Goal: Transaction & Acquisition: Purchase product/service

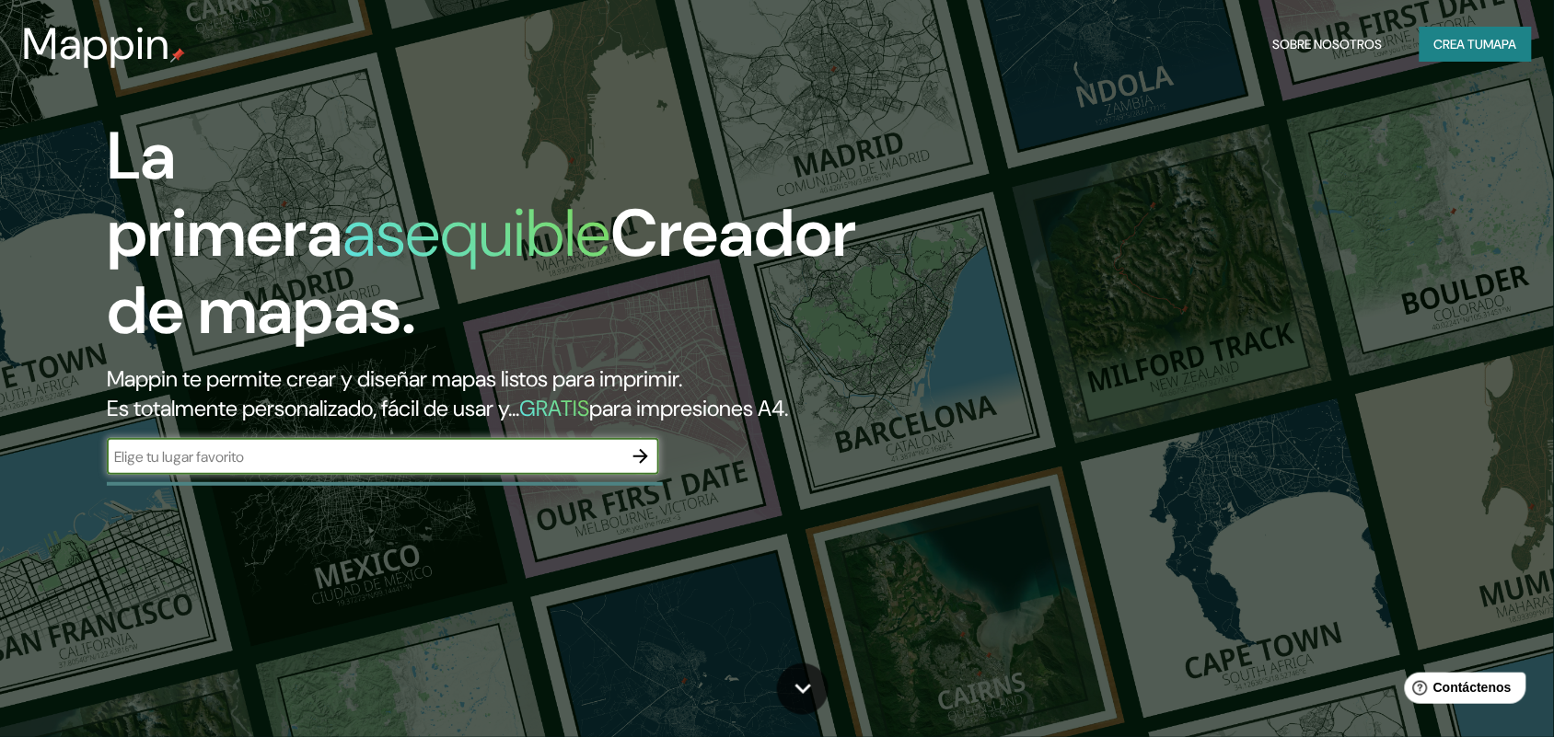
click at [1436, 47] on font "Crea tu" at bounding box center [1459, 44] width 50 height 17
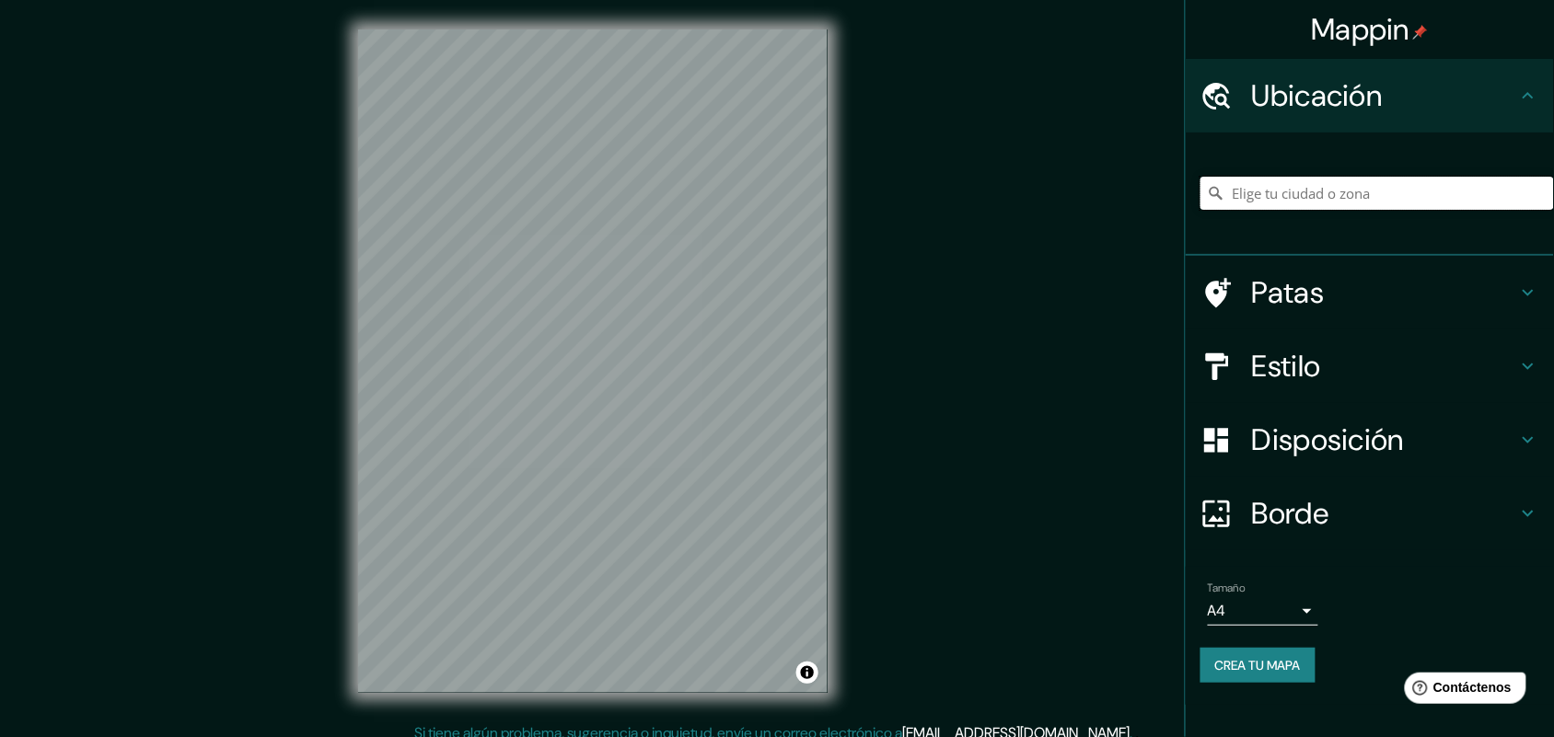
click at [1256, 204] on input "Elige tu ciudad o zona" at bounding box center [1376, 193] width 353 height 33
type input "[GEOGRAPHIC_DATA], [GEOGRAPHIC_DATA], [GEOGRAPHIC_DATA]"
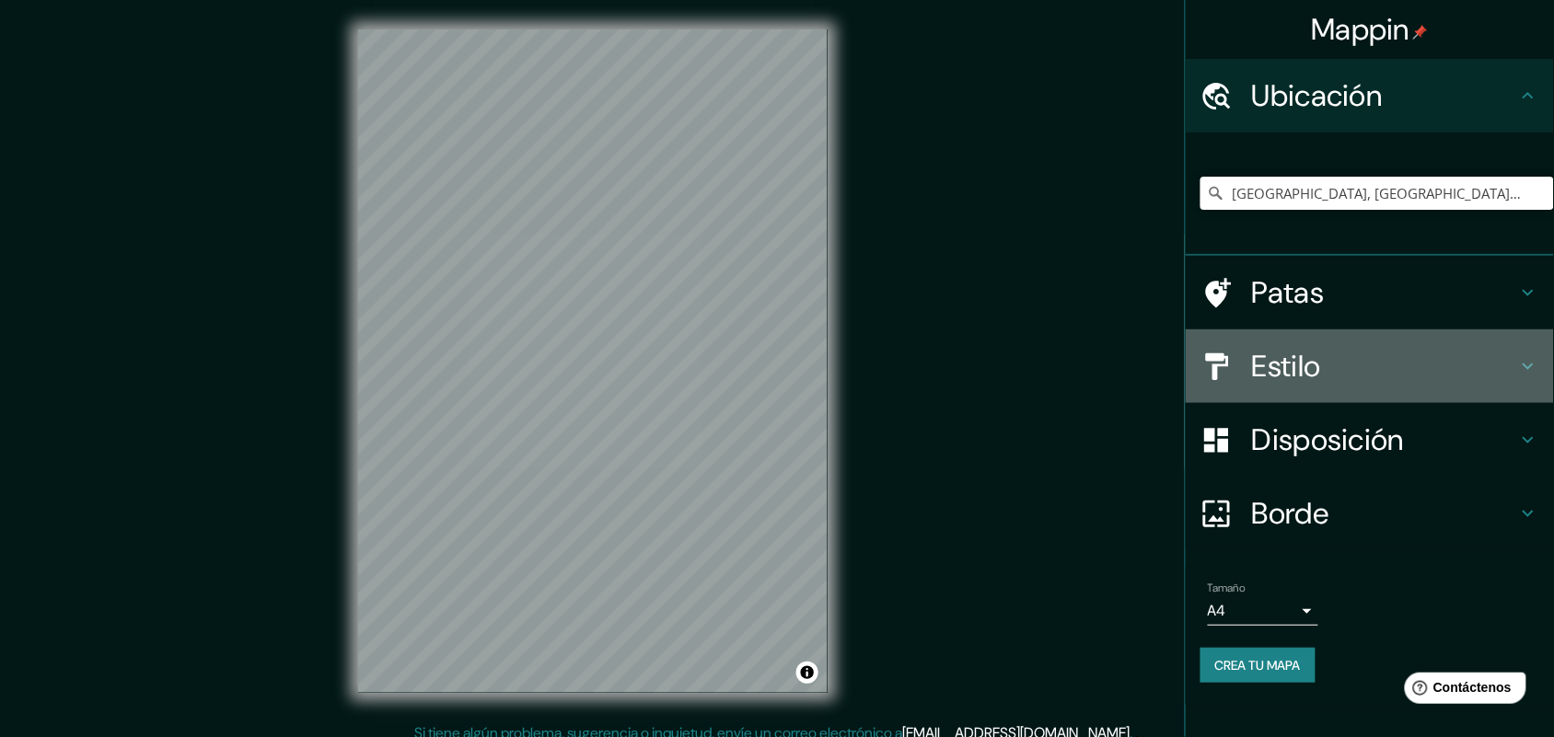
click at [1255, 360] on font "Estilo" at bounding box center [1286, 366] width 69 height 39
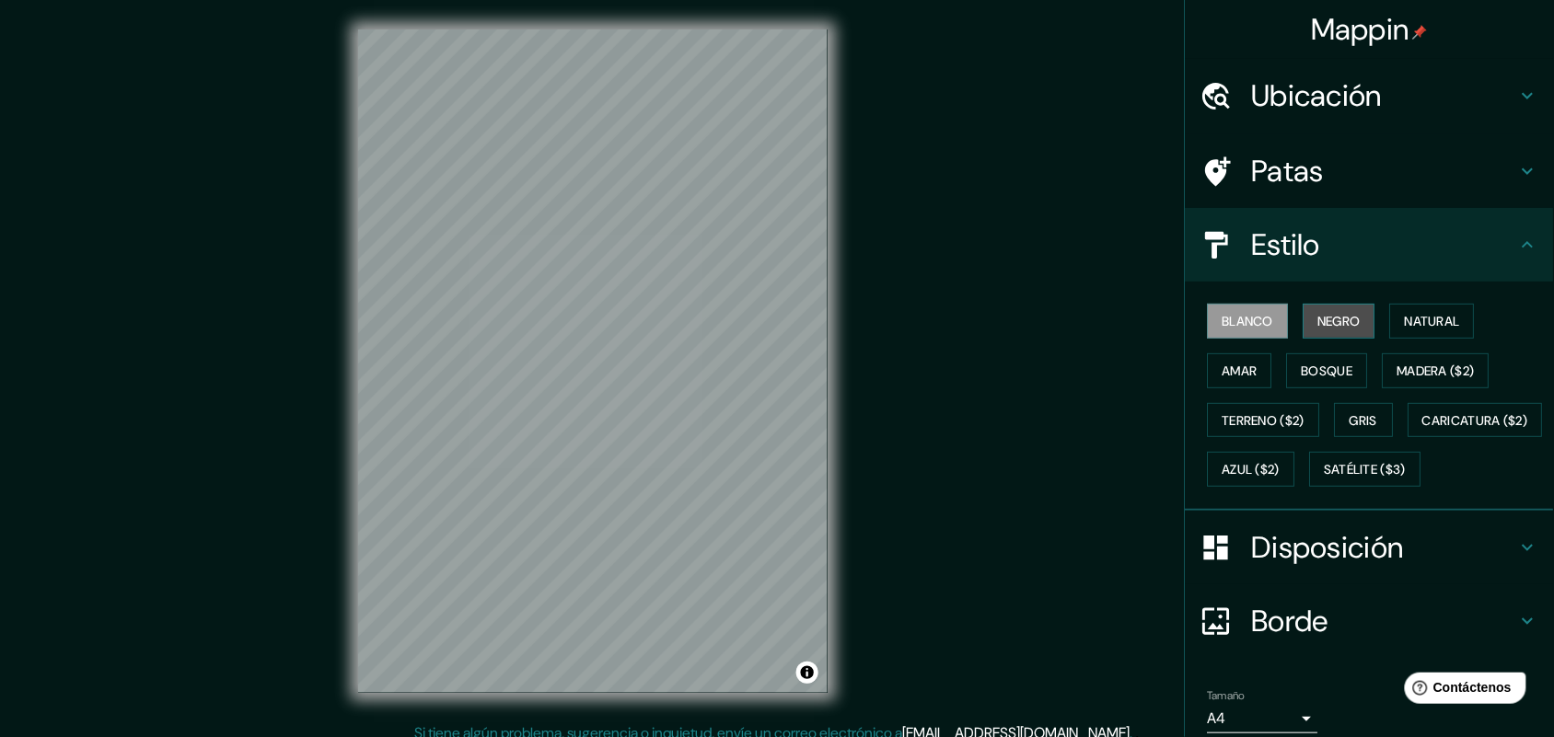
click at [1331, 314] on font "Negro" at bounding box center [1339, 321] width 43 height 17
click at [1392, 309] on button "Natural" at bounding box center [1432, 321] width 85 height 35
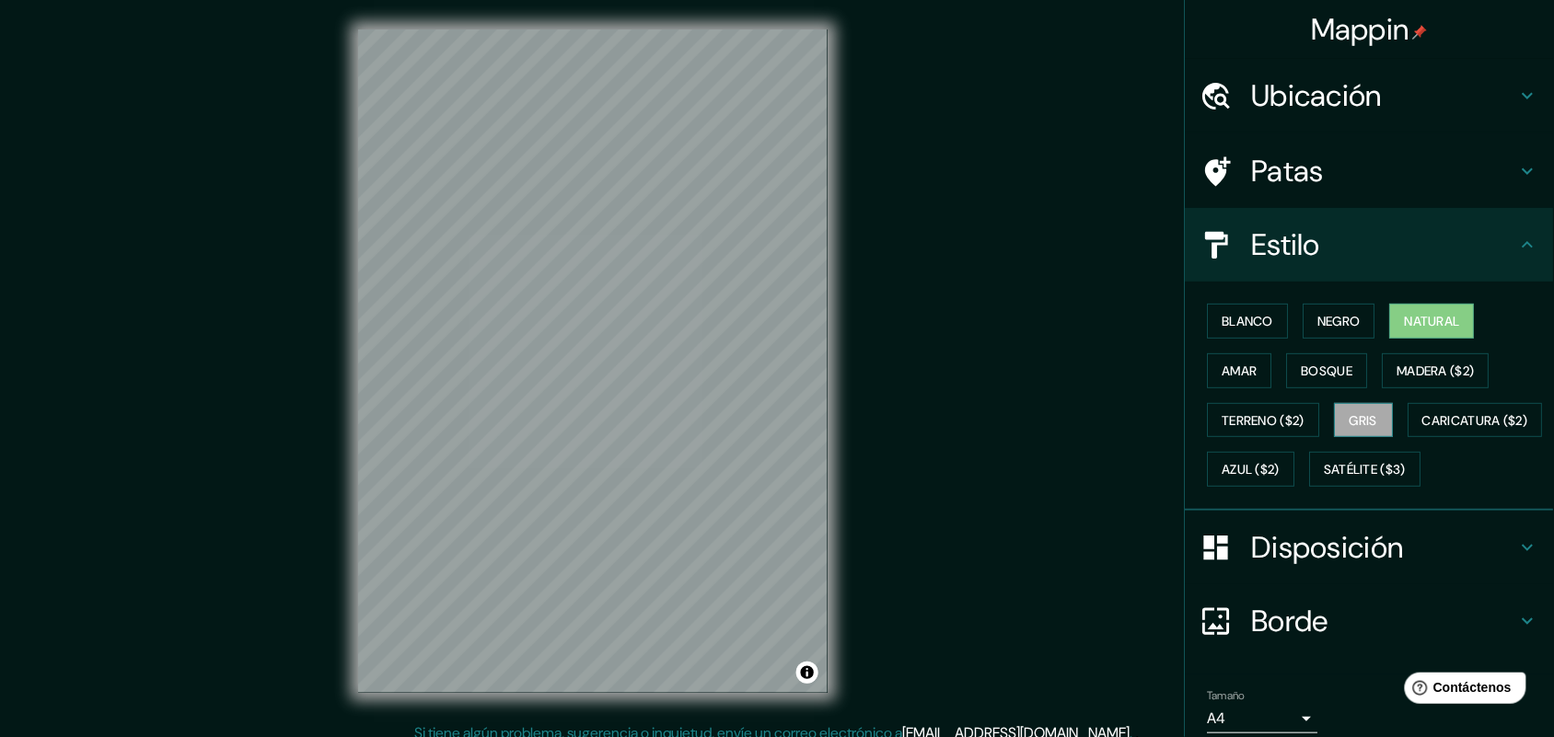
click at [1350, 412] on font "Gris" at bounding box center [1364, 420] width 28 height 17
click at [1249, 377] on button "Amar" at bounding box center [1240, 370] width 64 height 35
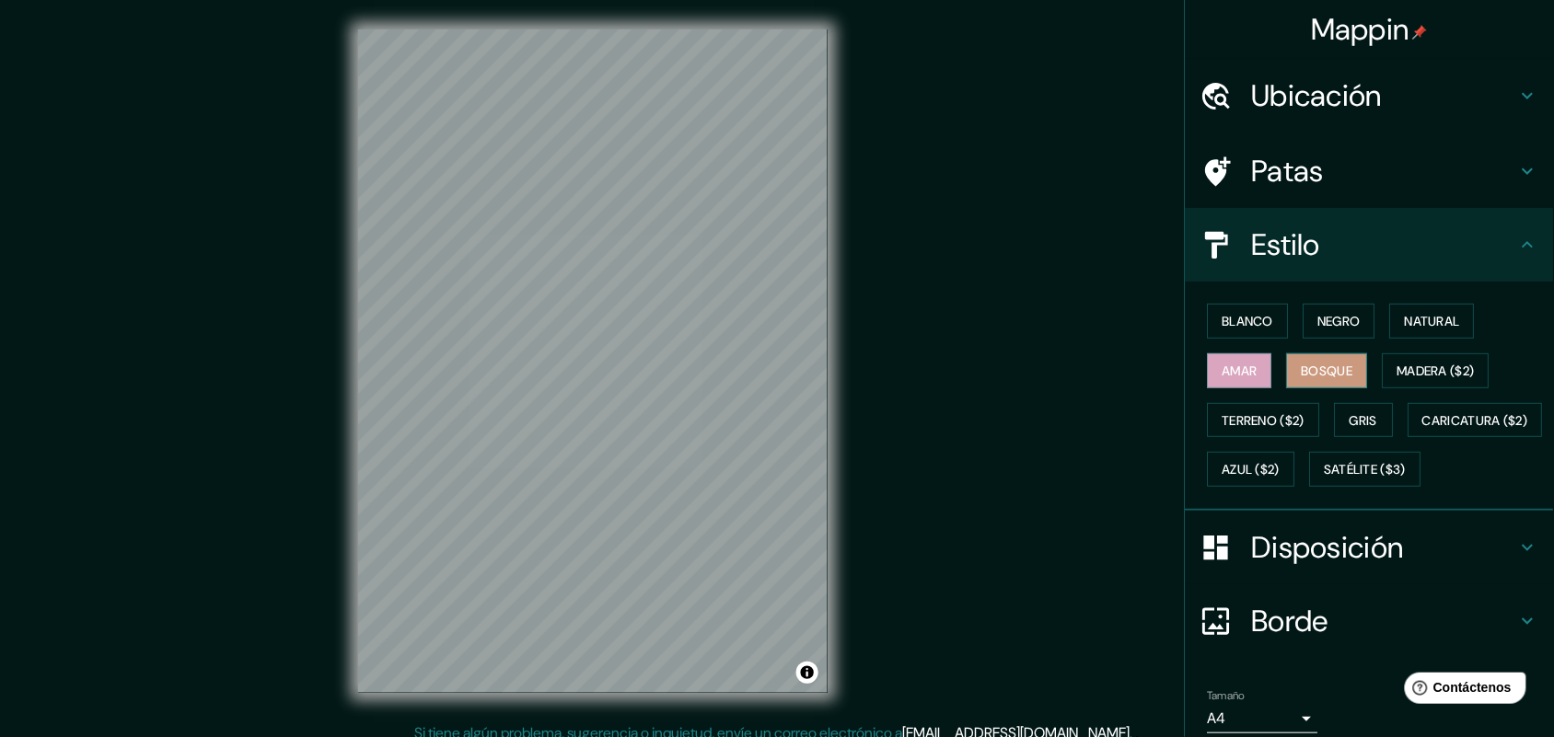
click at [1301, 368] on font "Bosque" at bounding box center [1327, 371] width 52 height 17
click at [1397, 368] on font "Madera ($2)" at bounding box center [1435, 371] width 77 height 17
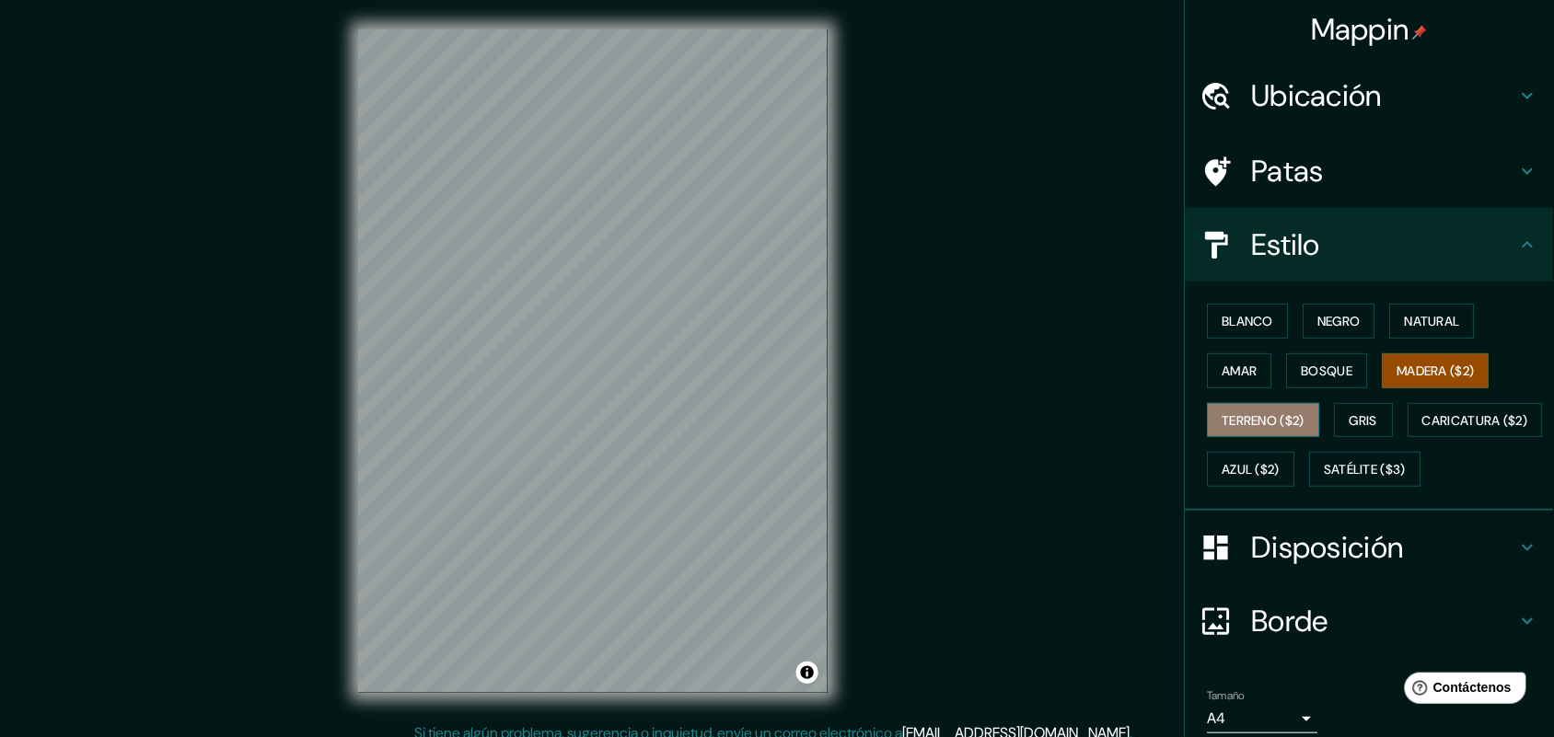
click at [1250, 425] on font "Terreno ($2)" at bounding box center [1263, 420] width 83 height 17
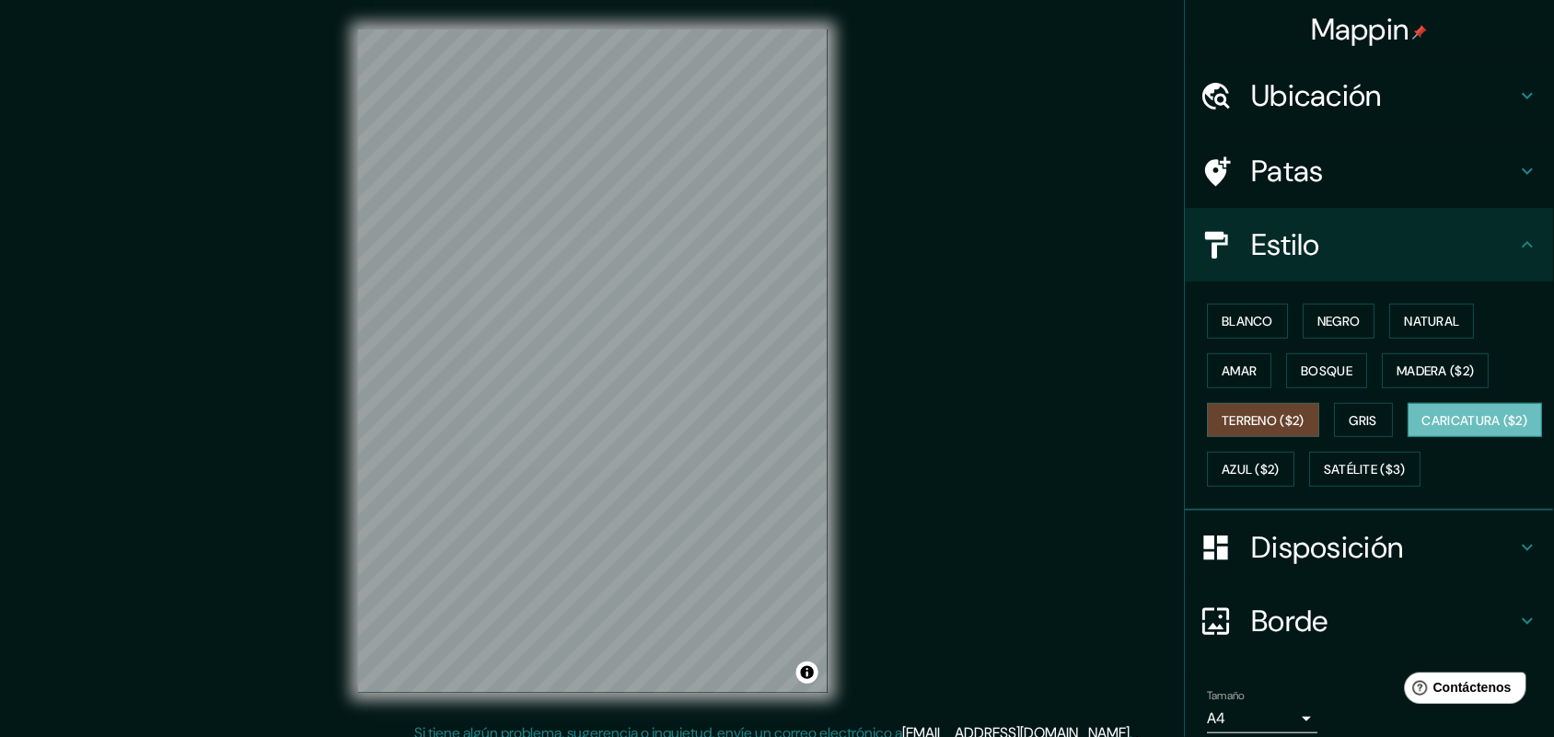
click at [1408, 438] on button "Caricatura ($2)" at bounding box center [1475, 420] width 135 height 35
click at [1295, 452] on button "Azul ($2)" at bounding box center [1251, 469] width 87 height 35
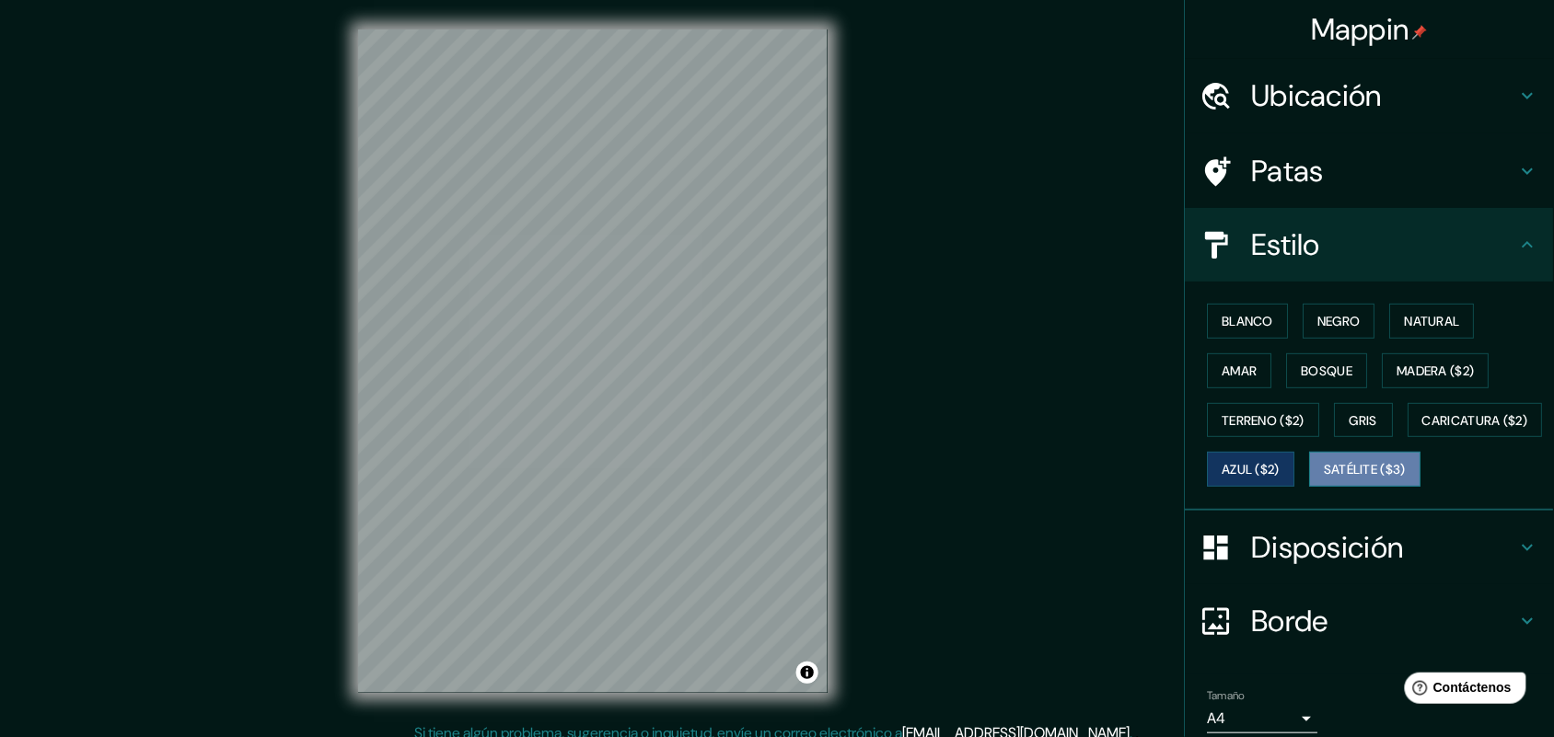
click at [1324, 481] on font "Satélite ($3)" at bounding box center [1365, 469] width 82 height 24
click at [1359, 422] on font "Gris" at bounding box center [1364, 420] width 28 height 17
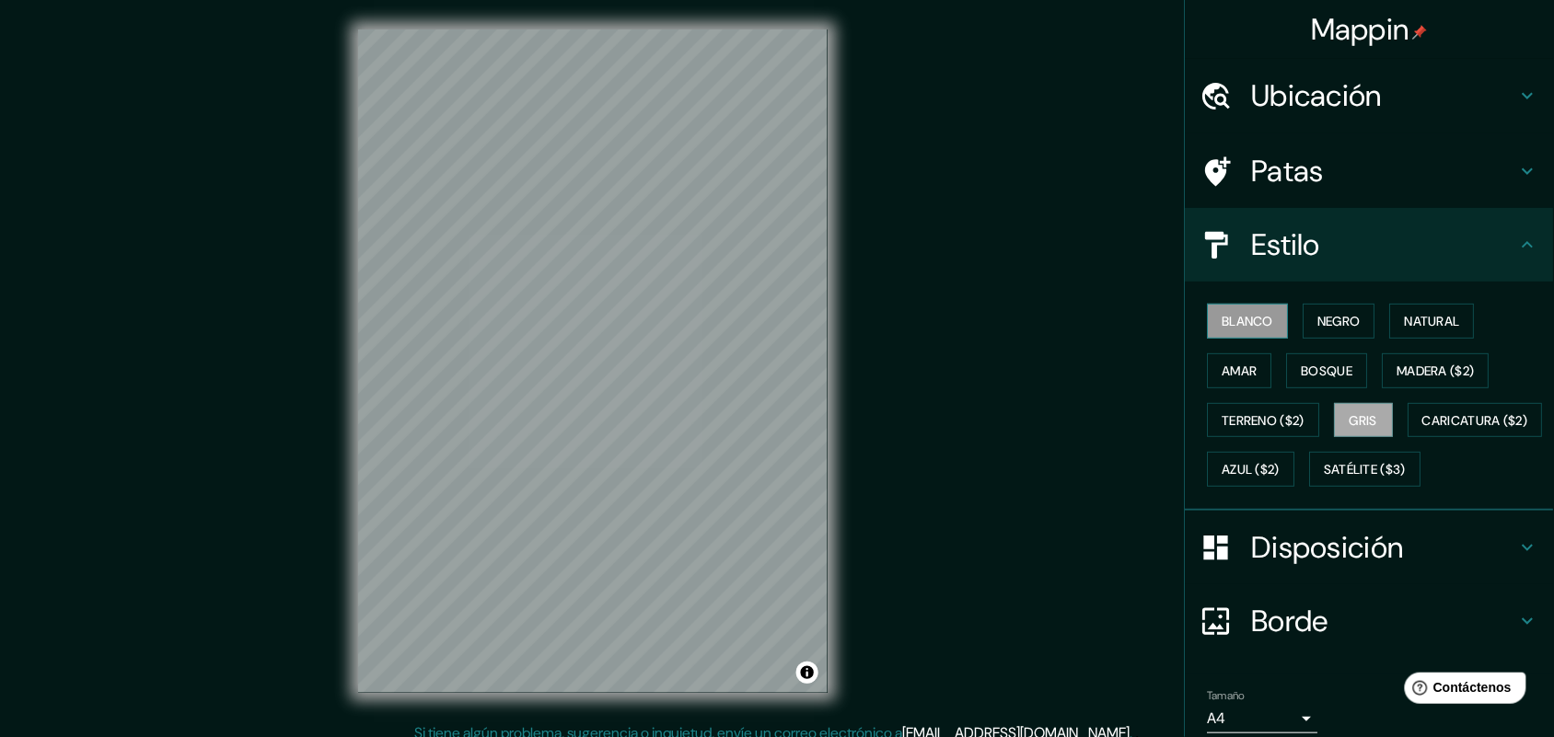
click at [1241, 323] on font "Blanco" at bounding box center [1248, 321] width 52 height 17
click at [1013, 341] on div "Mappin Ubicación Lima, Provincia de Lima, Perú Lima Provincia de Lima, Perú Lim…" at bounding box center [777, 376] width 1554 height 752
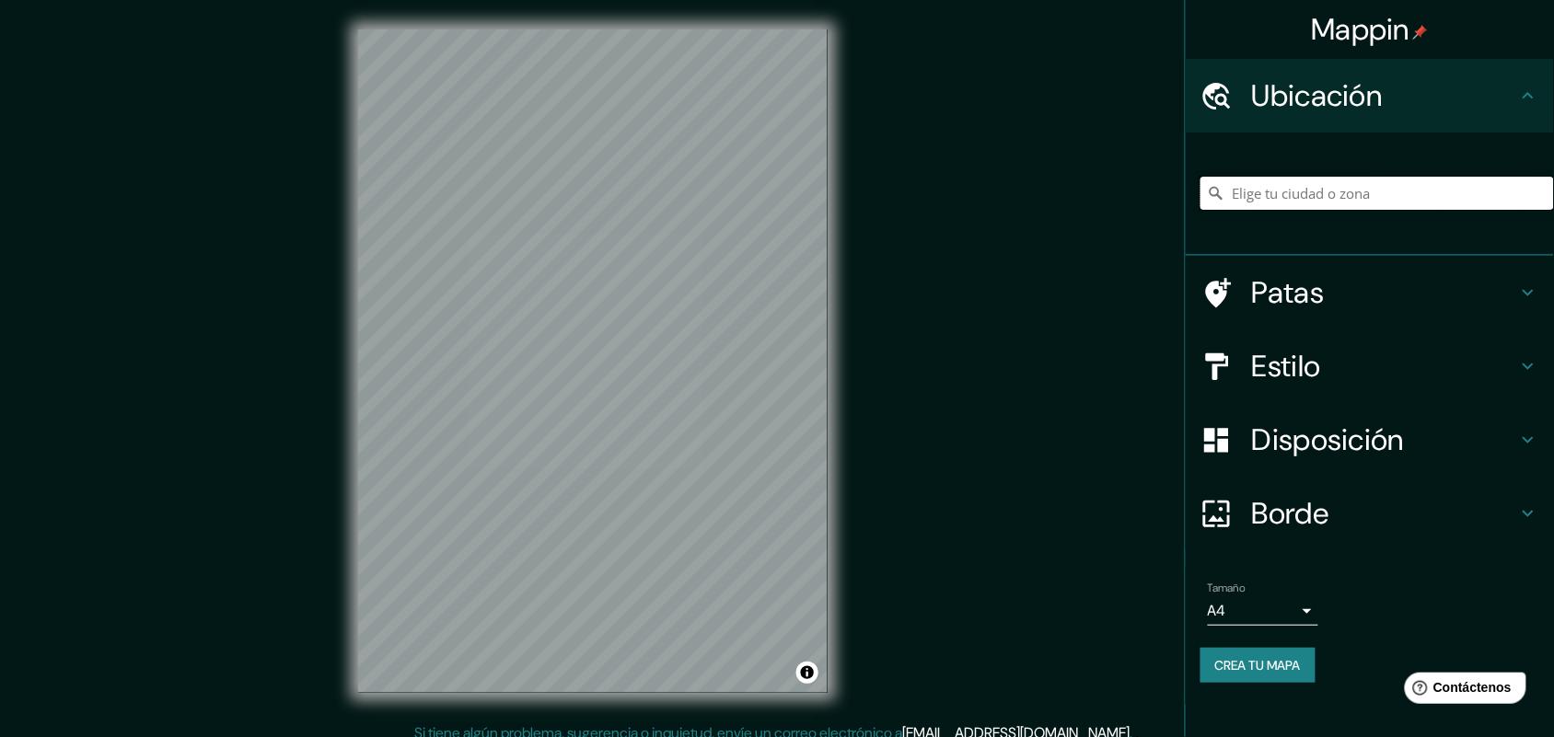
click at [1328, 207] on input "Elige tu ciudad o zona" at bounding box center [1376, 193] width 353 height 33
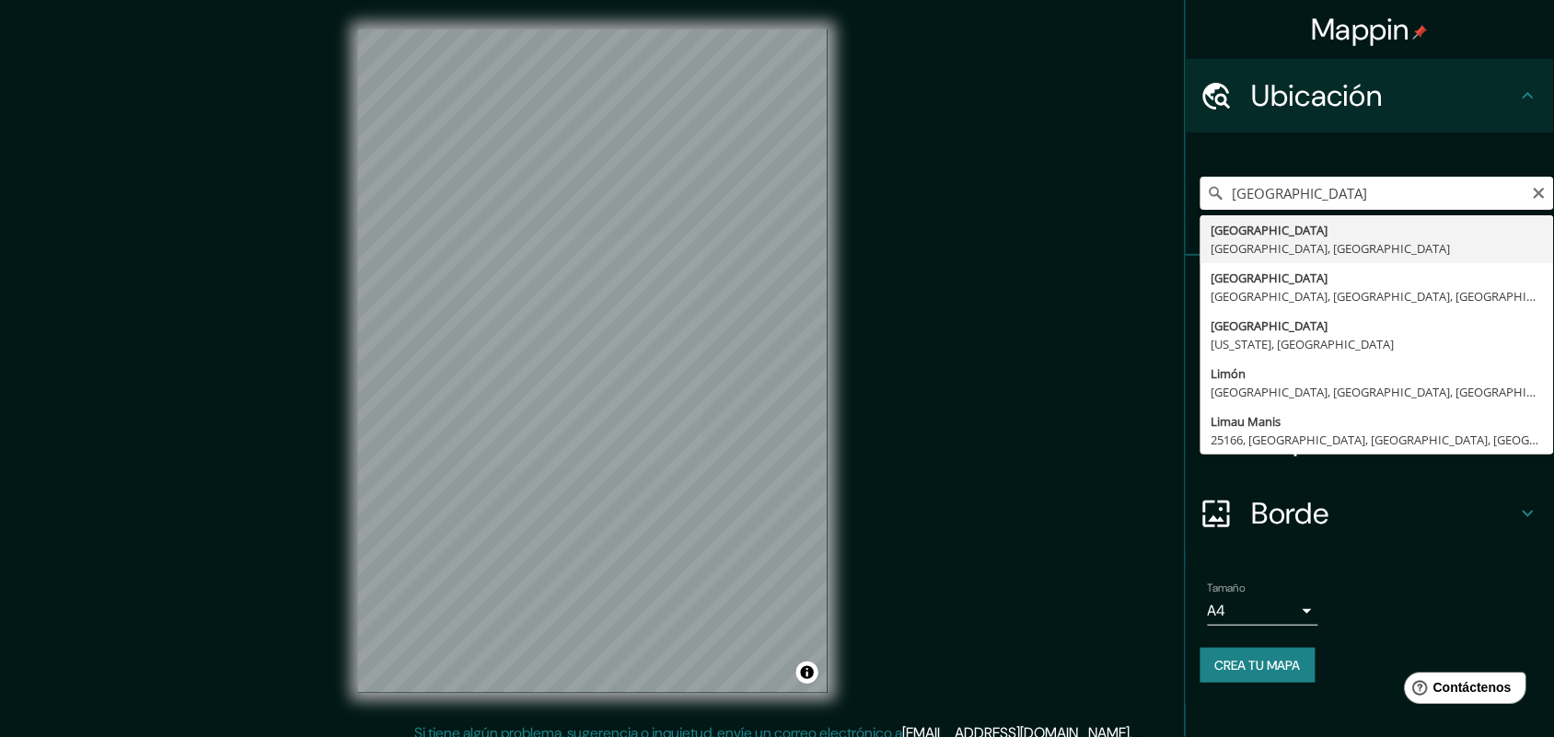
type input "[GEOGRAPHIC_DATA], [GEOGRAPHIC_DATA], [GEOGRAPHIC_DATA]"
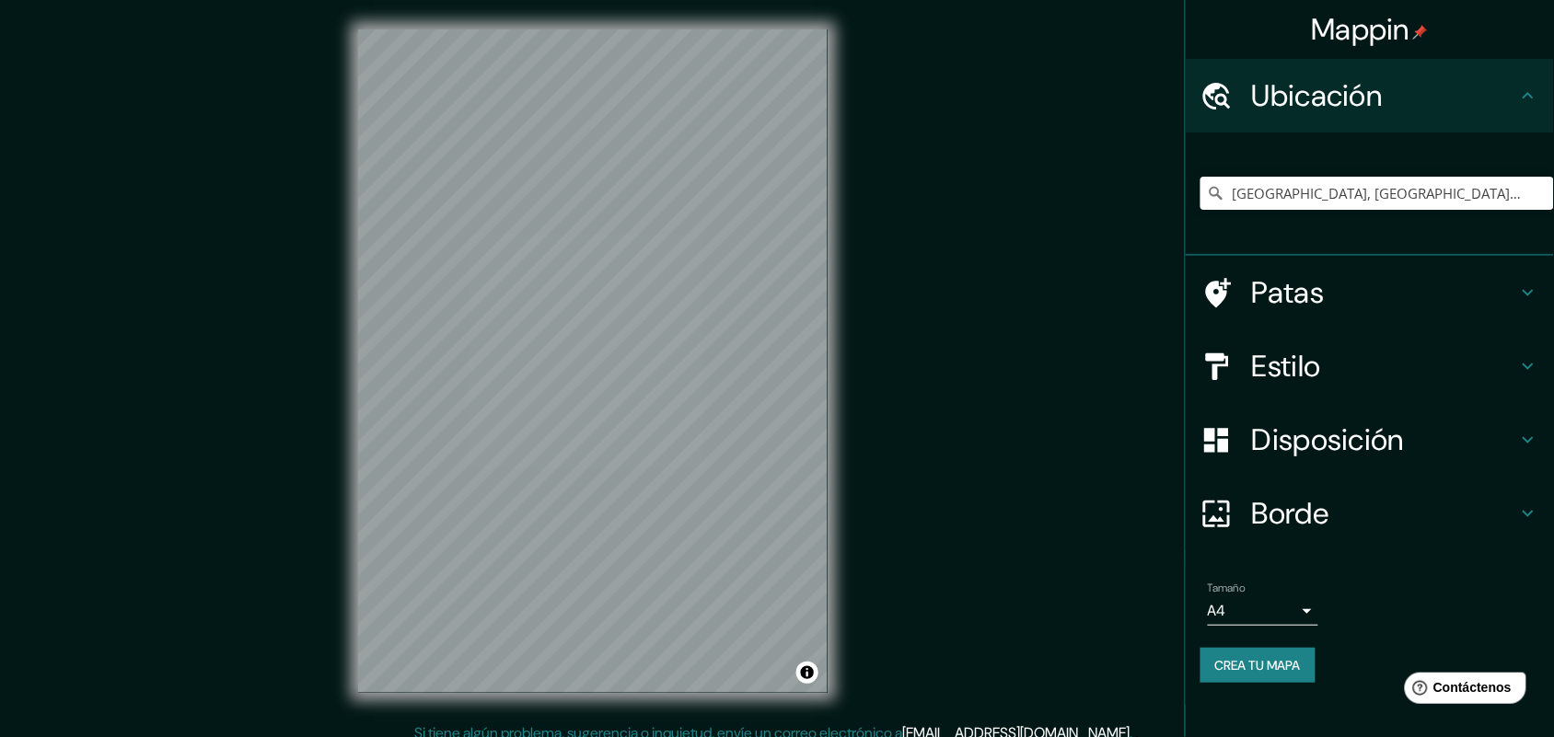
click at [1300, 608] on body "Mappin Ubicación Lima, Provincia de Lima, Perú Patas Estilo Disposición Borde E…" at bounding box center [777, 368] width 1554 height 737
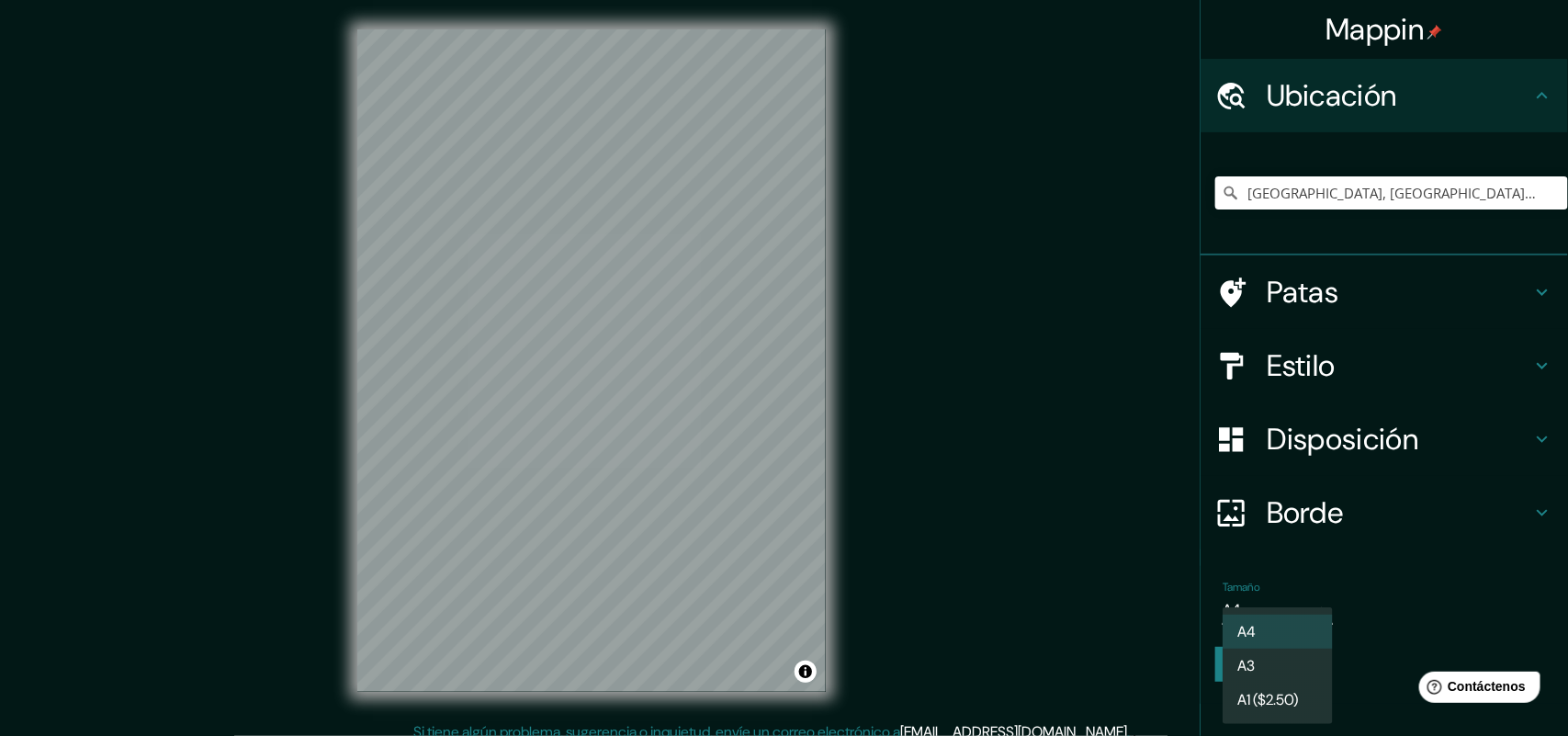
click at [1269, 659] on li "A3" at bounding box center [1278, 666] width 110 height 34
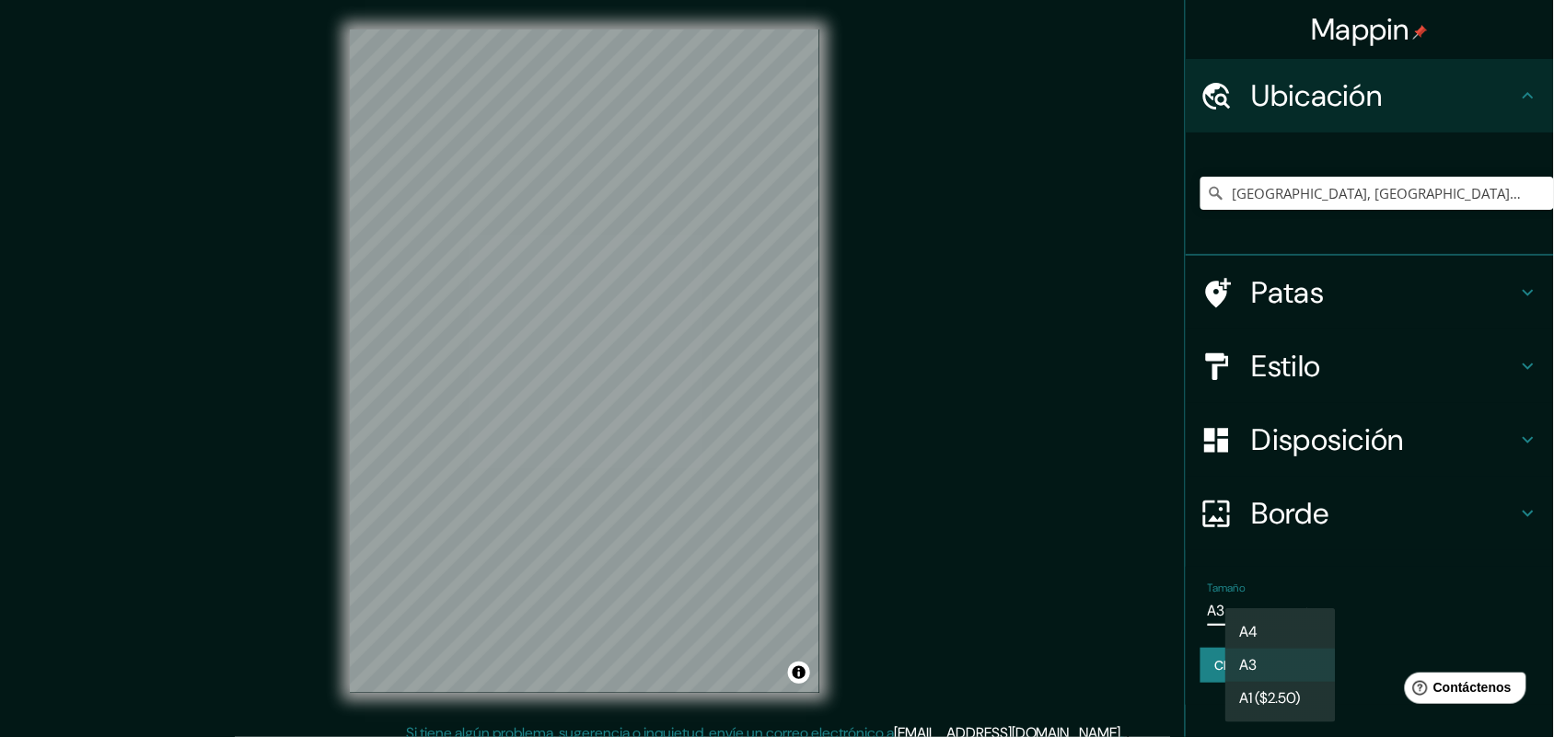
click at [1302, 609] on body "Mappin Ubicación Lima, Provincia de Lima, Perú Patas Estilo Disposición Borde E…" at bounding box center [777, 368] width 1554 height 737
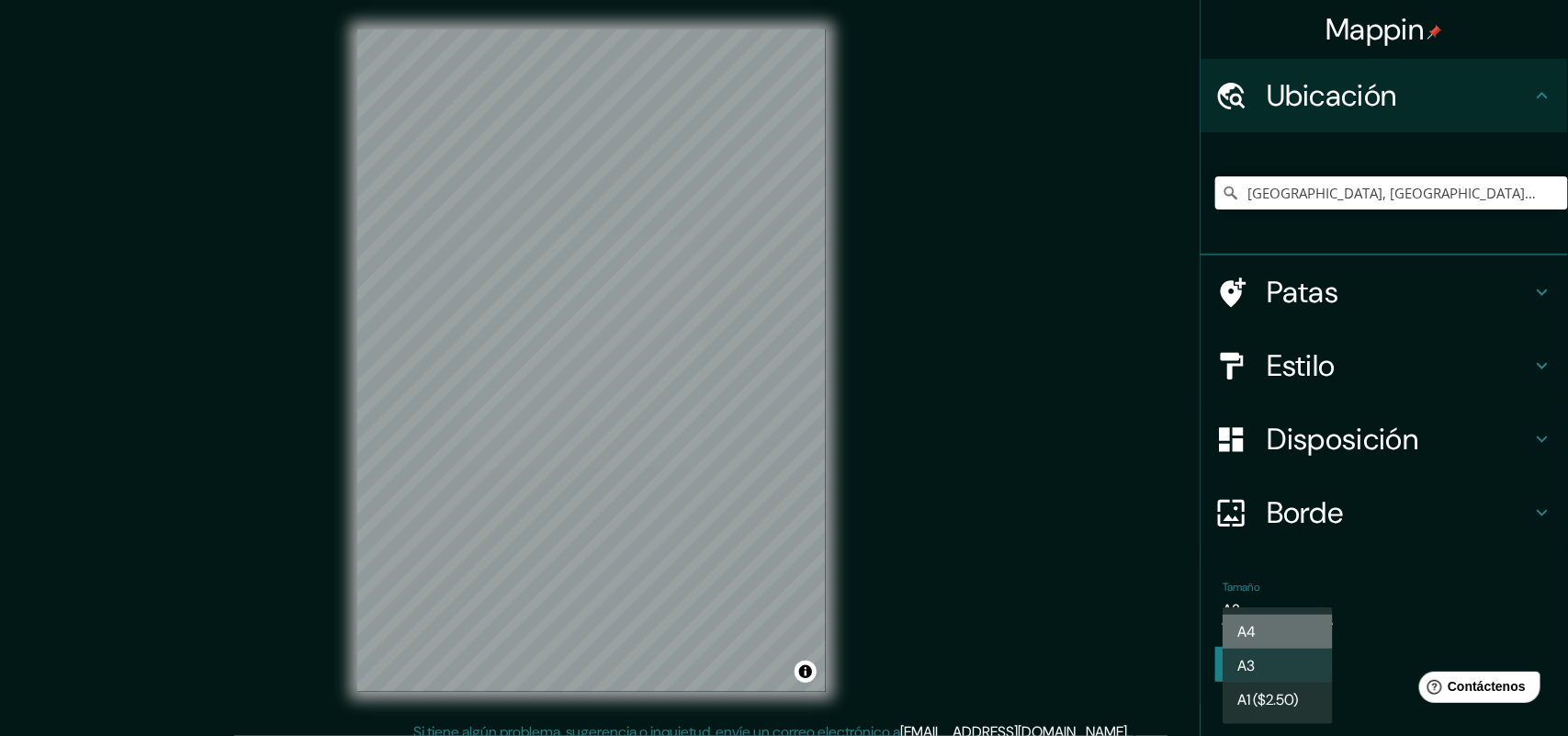
click at [1270, 630] on li "A4" at bounding box center [1278, 632] width 110 height 34
click at [1279, 616] on body "Mappin Ubicación Lima, Provincia de Lima, Perú Patas Estilo Disposición Borde E…" at bounding box center [784, 368] width 1568 height 736
click at [1283, 671] on li "A3" at bounding box center [1278, 666] width 110 height 34
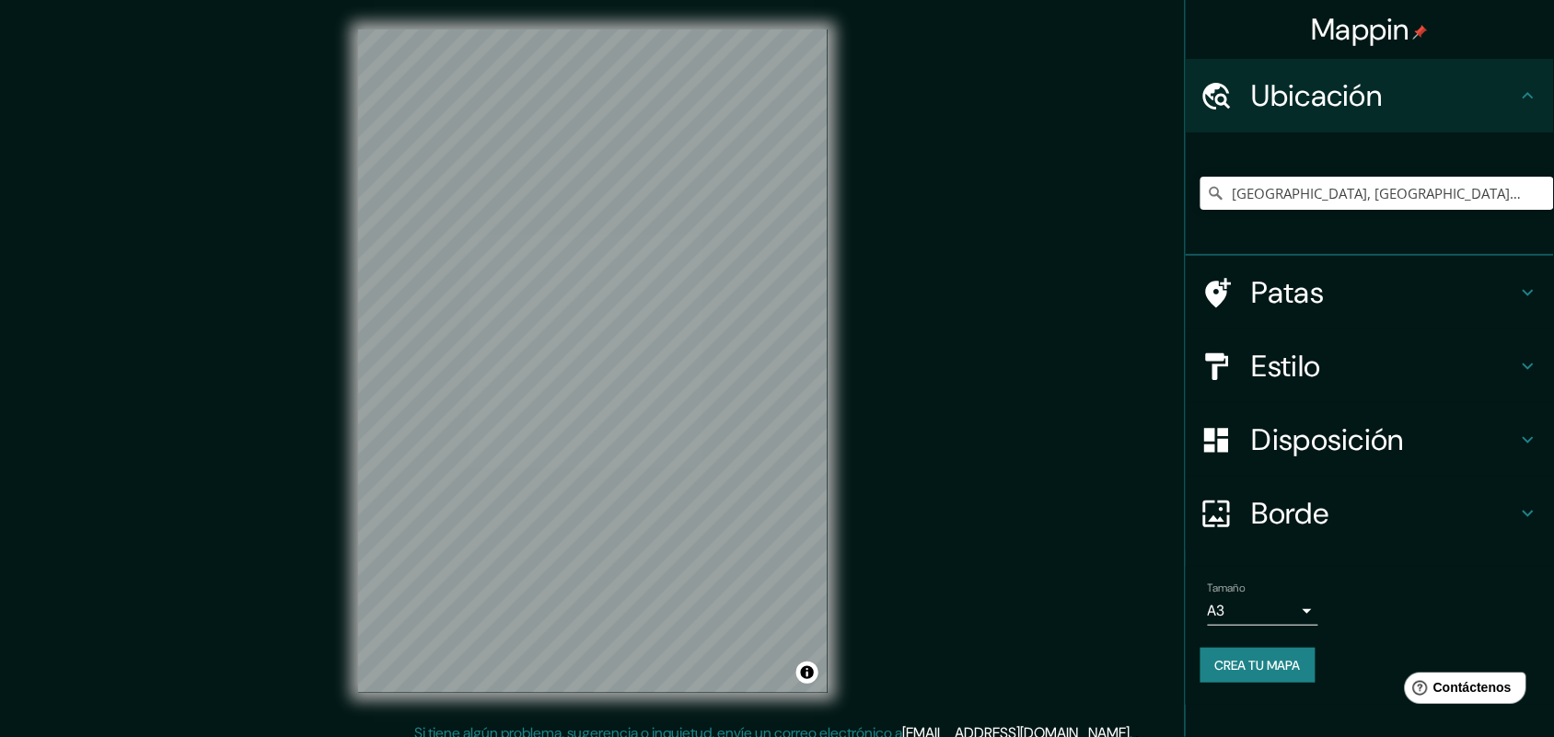
click at [1270, 669] on font "Crea tu mapa" at bounding box center [1258, 665] width 86 height 17
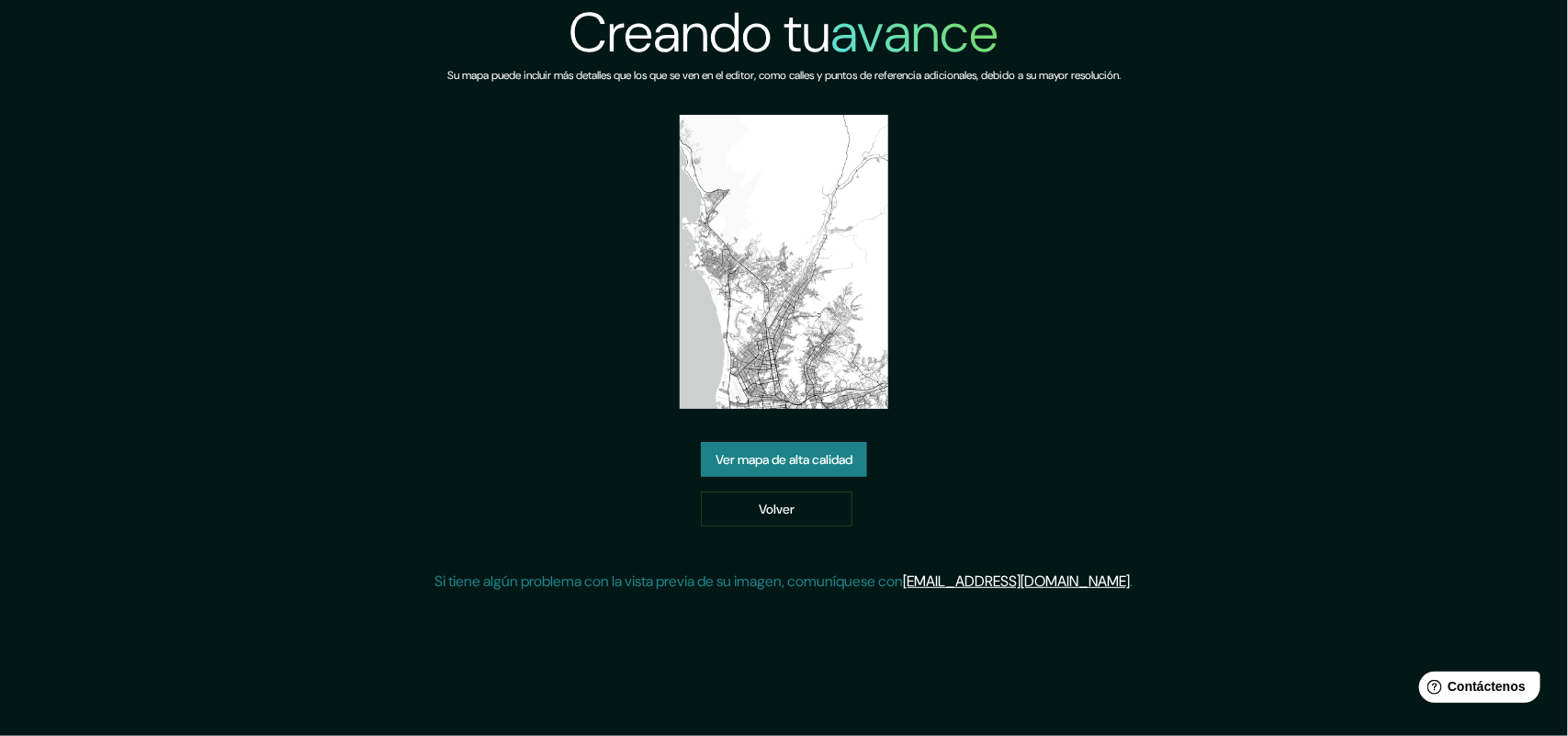
click at [775, 459] on font "Ver mapa de alta calidad" at bounding box center [784, 460] width 137 height 17
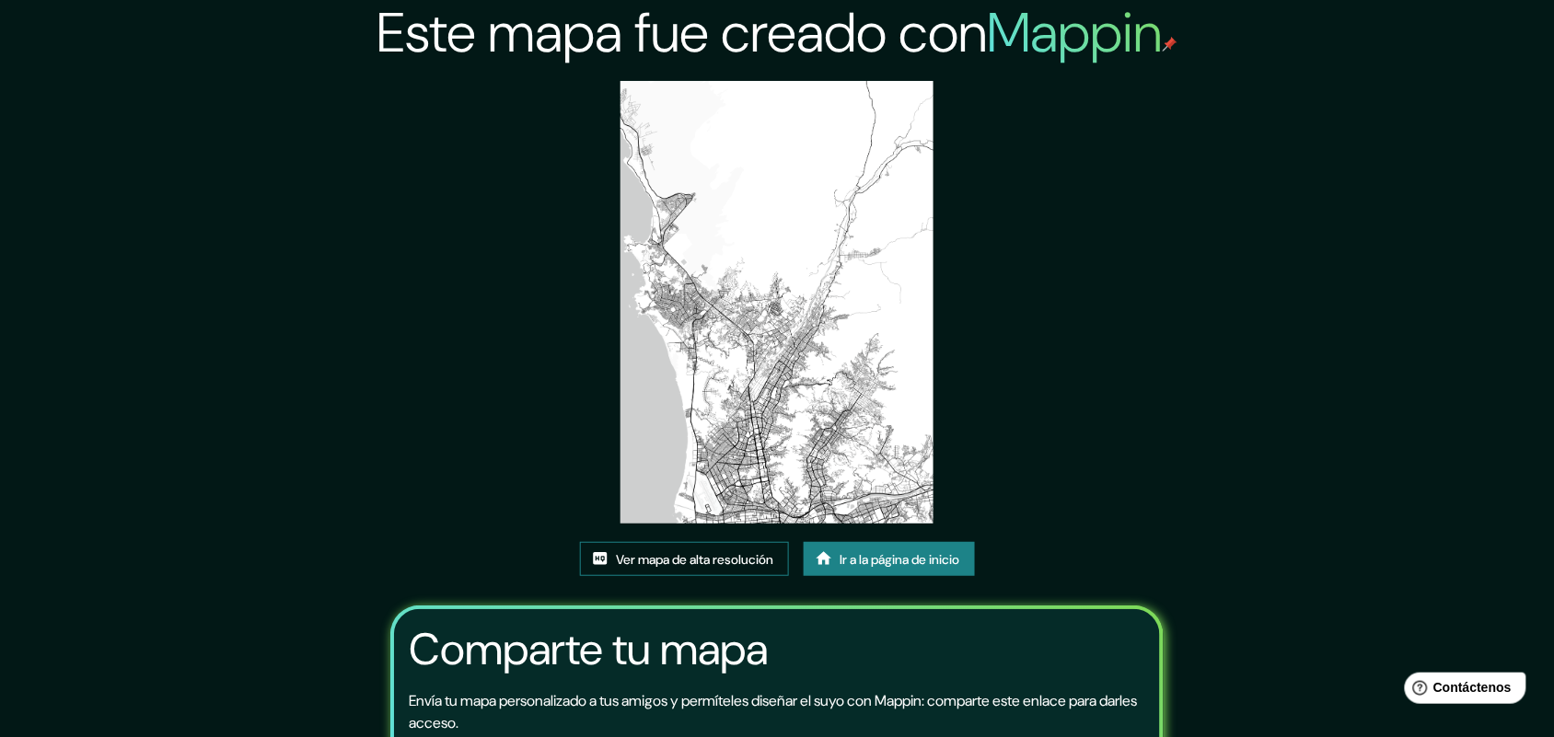
click at [695, 551] on font "Ver mapa de alta resolución" at bounding box center [695, 559] width 157 height 17
